Goal: Browse casually

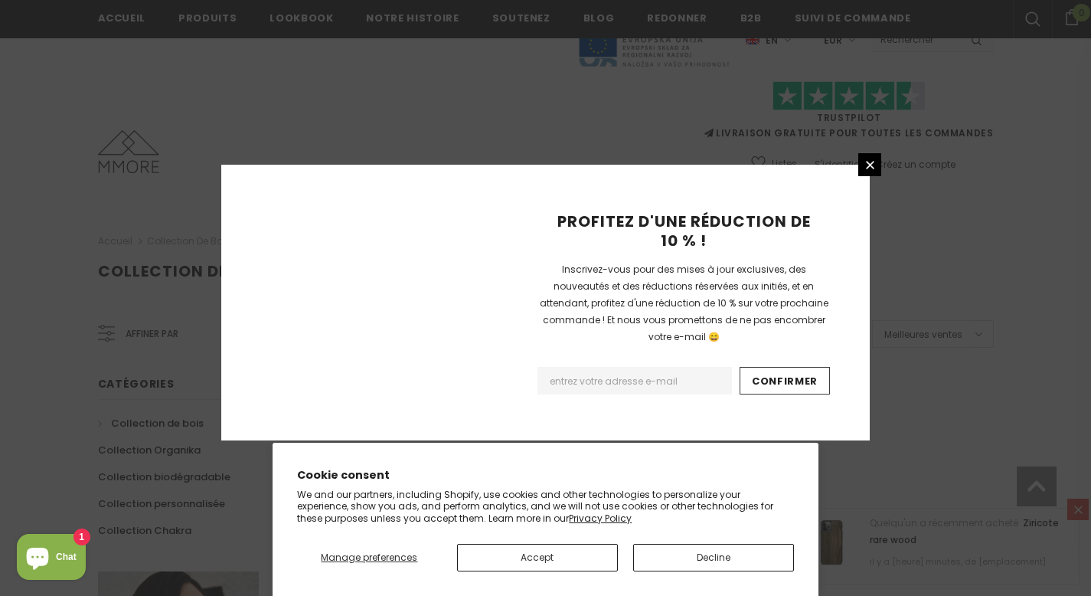
scroll to position [1011, 0]
